Goal: Task Accomplishment & Management: Manage account settings

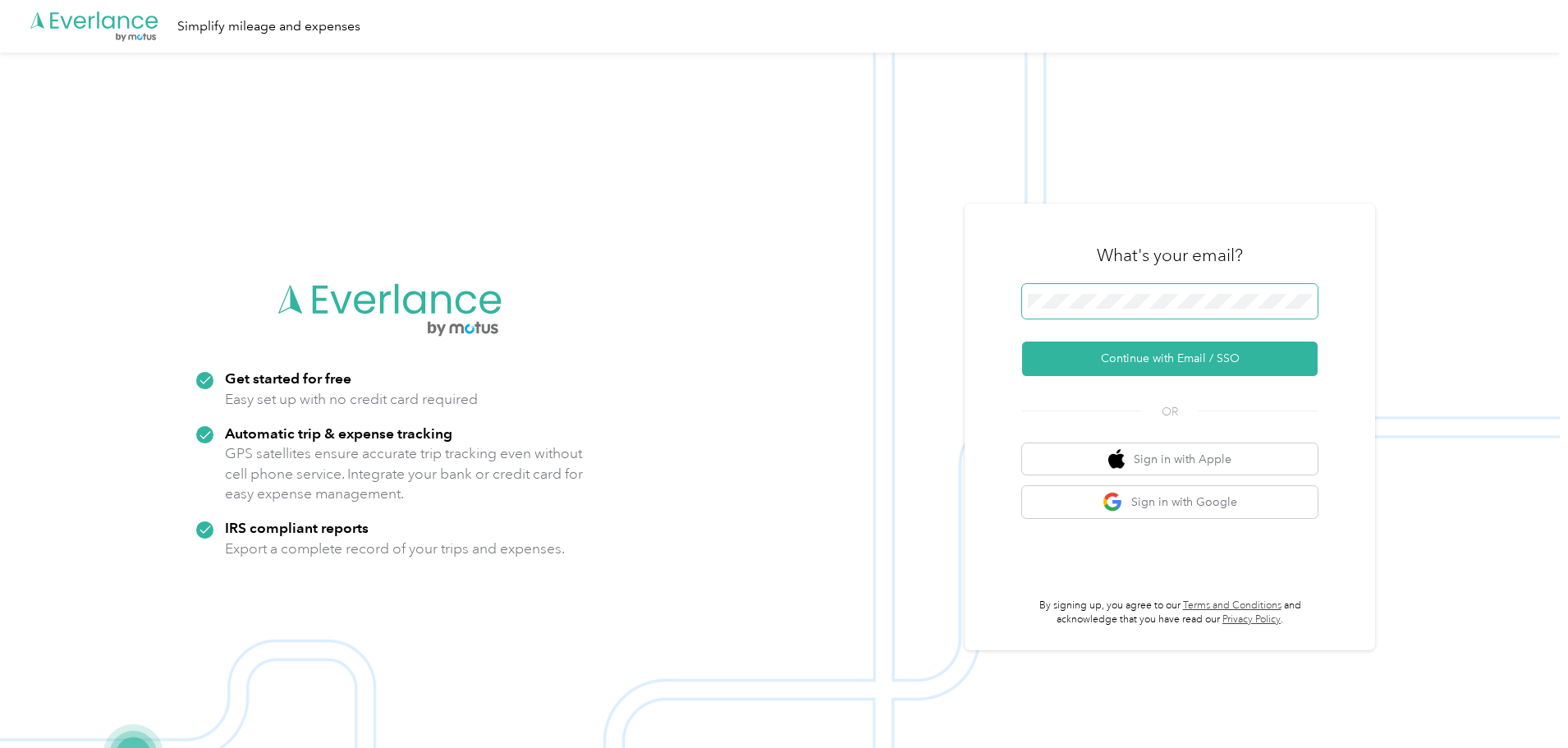
click at [1096, 309] on span at bounding box center [1169, 301] width 295 height 34
click at [1146, 354] on button "Continue with Email / SSO" at bounding box center [1169, 358] width 295 height 34
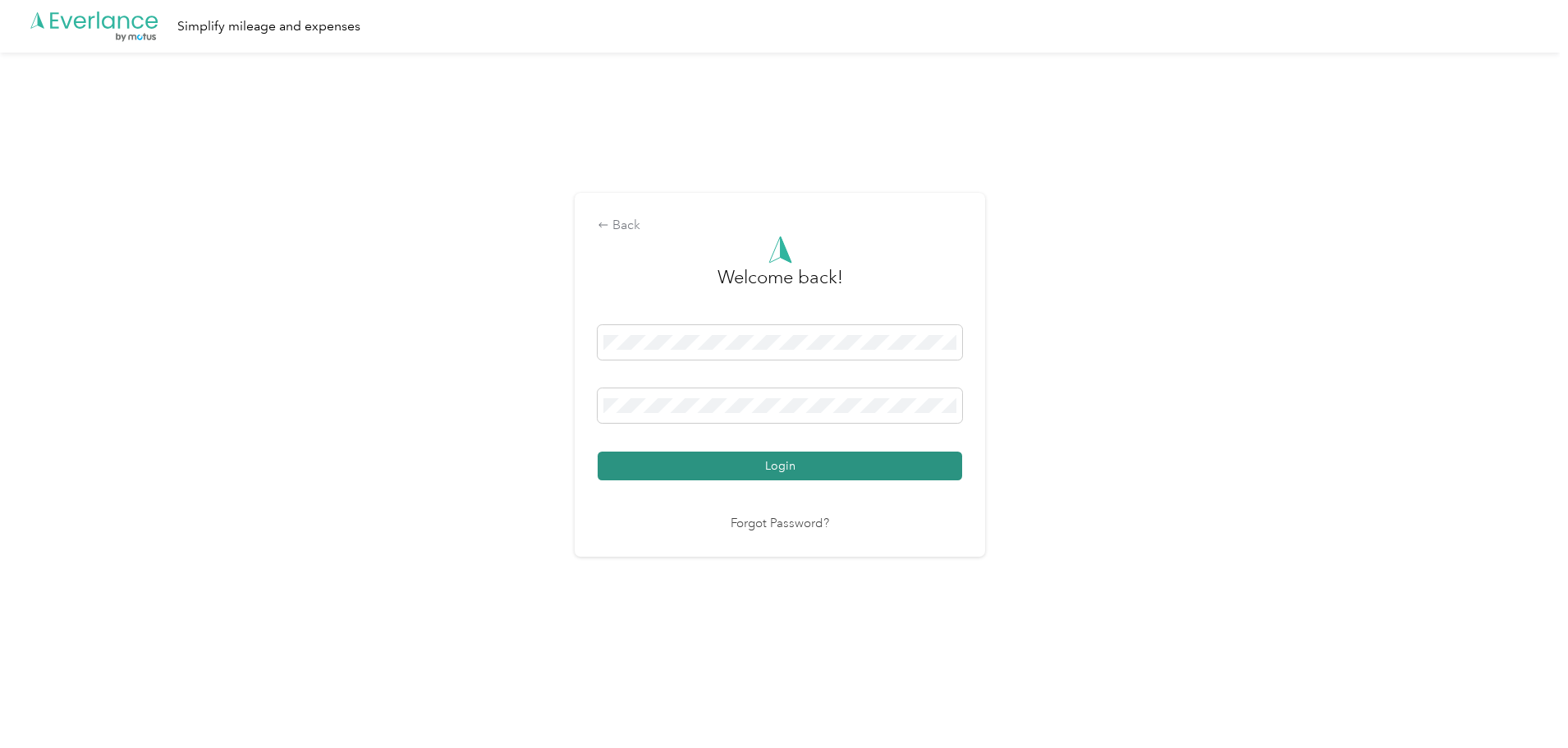
click at [716, 466] on button "Login" at bounding box center [780, 466] width 365 height 29
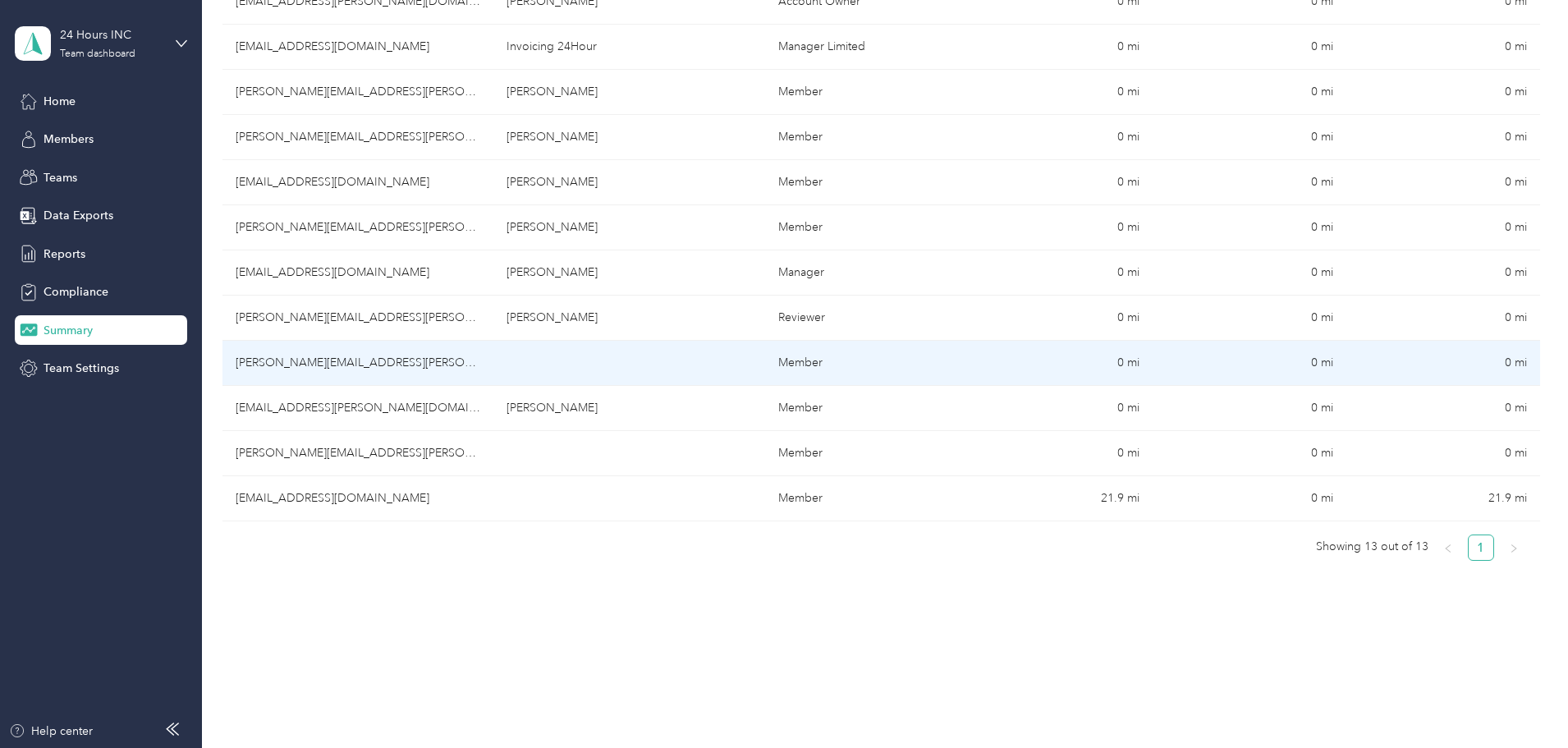
scroll to position [411, 0]
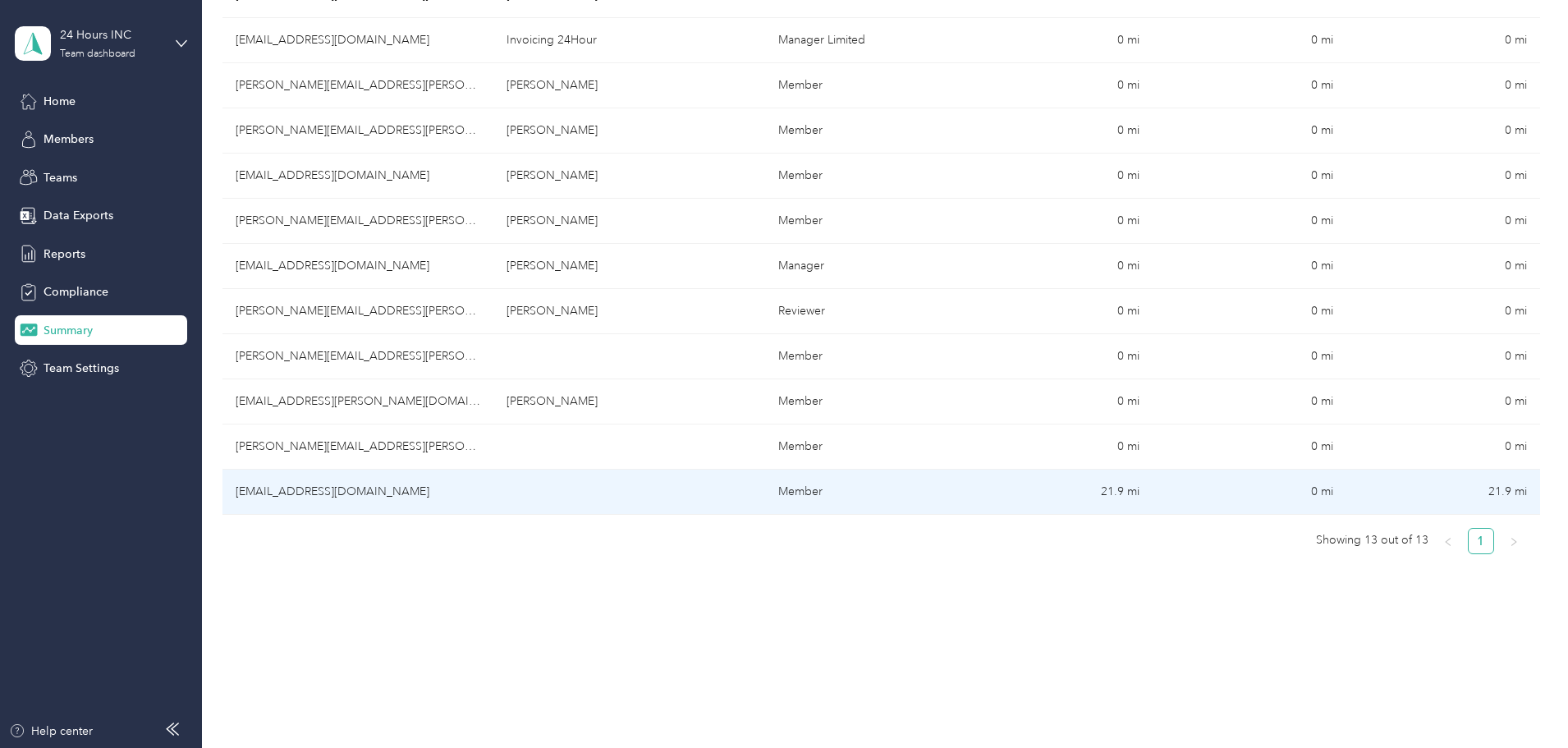
click at [436, 487] on td "[EMAIL_ADDRESS][DOMAIN_NAME]" at bounding box center [358, 492] width 271 height 45
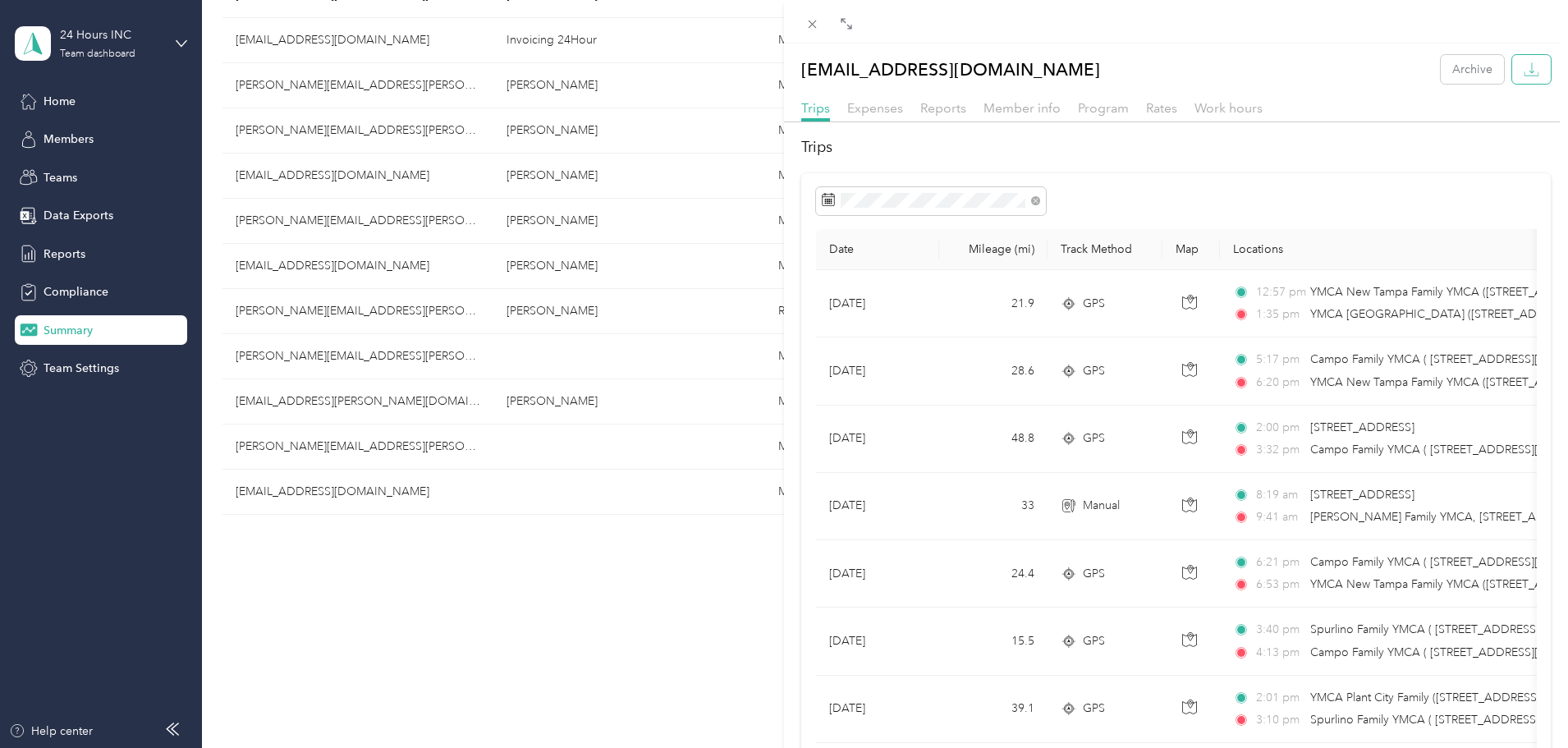
click at [1525, 76] on icon "button" at bounding box center [1531, 74] width 14 height 5
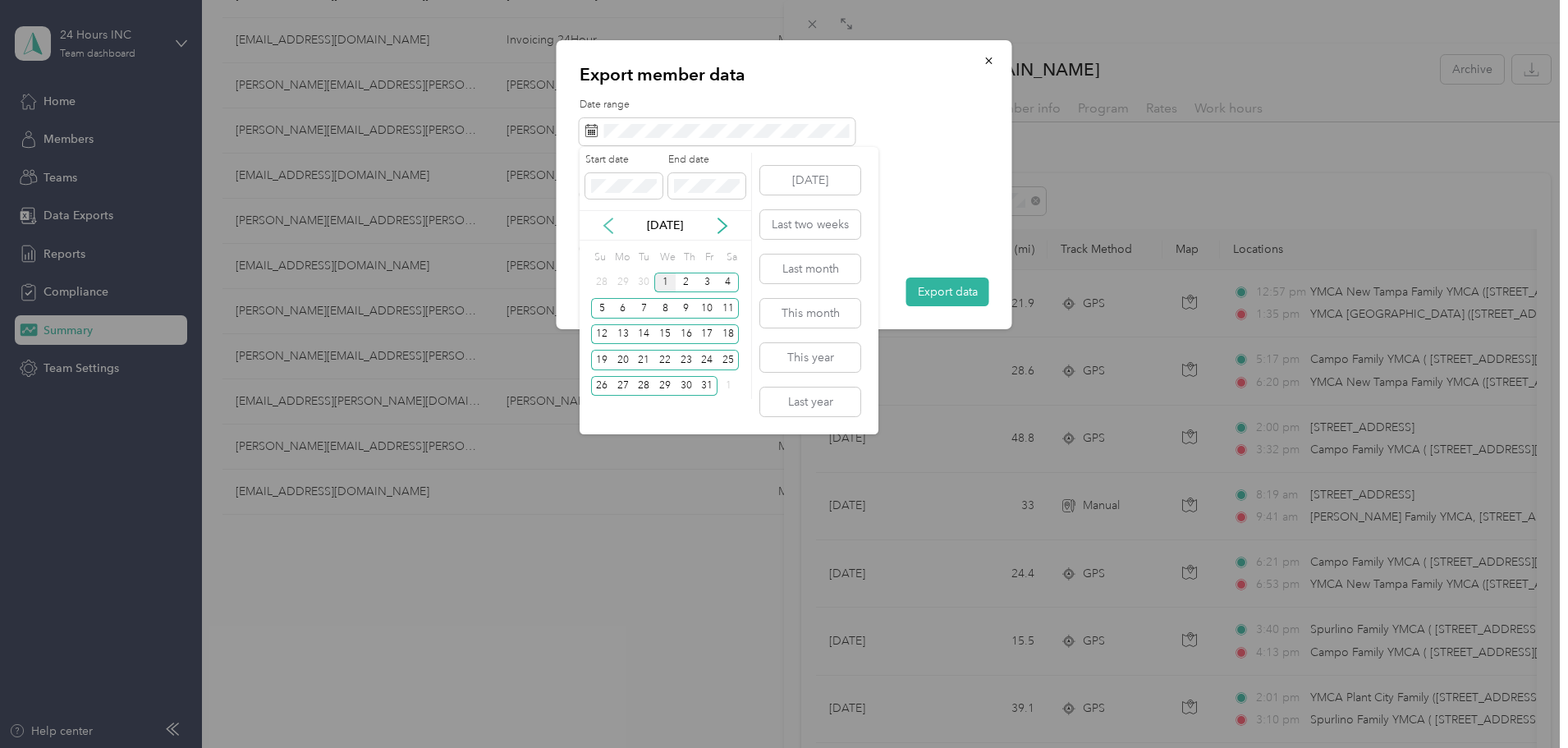
click at [605, 227] on icon at bounding box center [608, 226] width 16 height 16
click at [647, 333] on div "16" at bounding box center [644, 334] width 22 height 21
click at [646, 383] on div "30" at bounding box center [644, 386] width 22 height 21
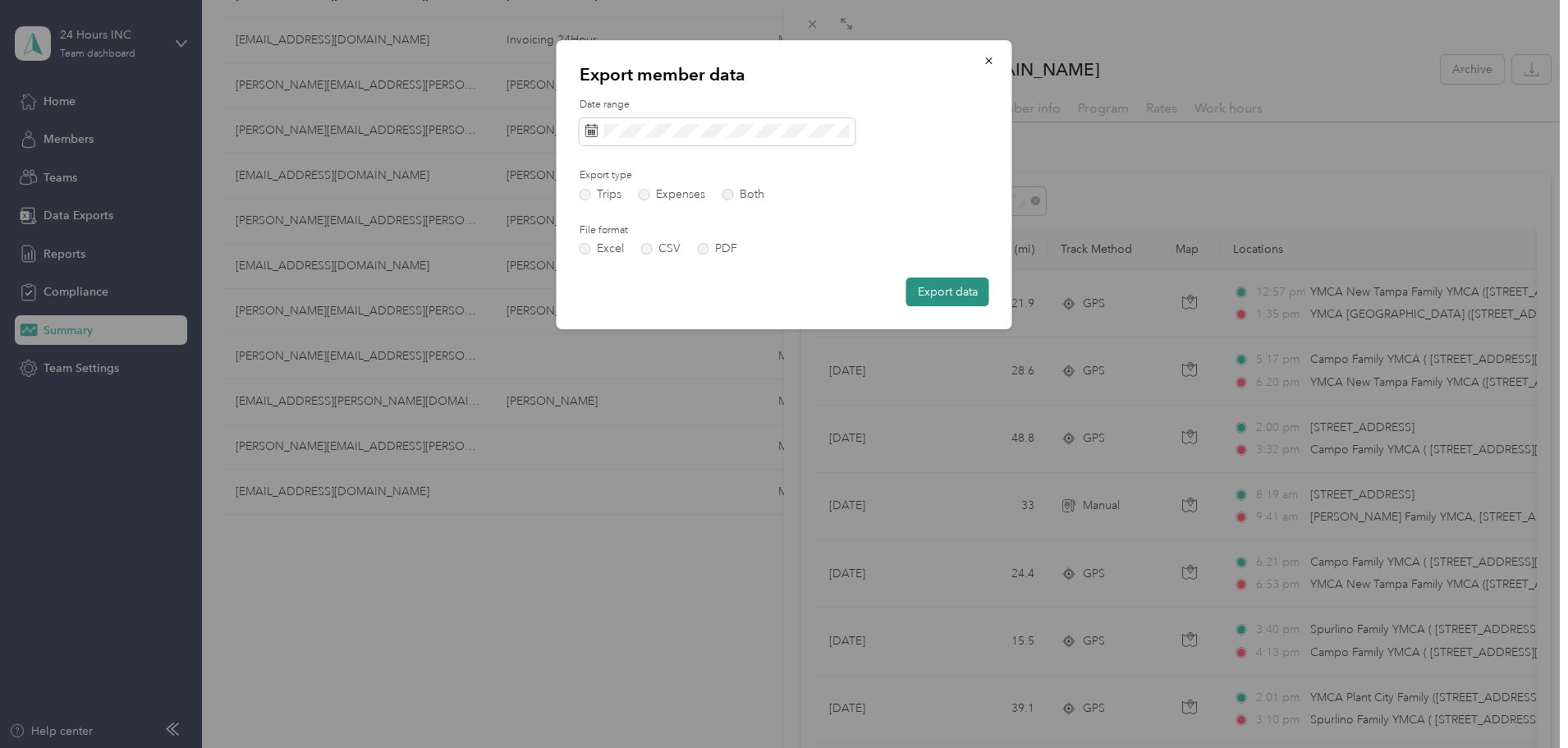
click at [931, 286] on button "Export data" at bounding box center [948, 291] width 83 height 29
